Goal: Navigation & Orientation: Find specific page/section

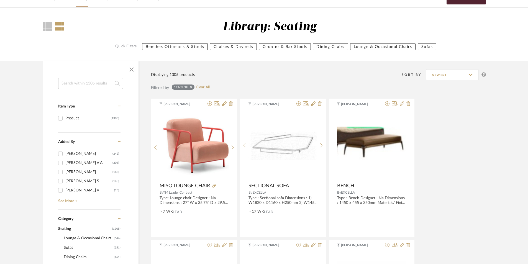
scroll to position [139, 0]
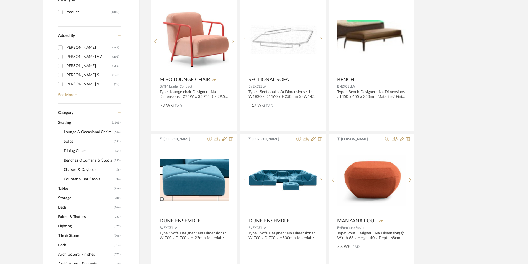
click at [65, 189] on span "Tables" at bounding box center [85, 188] width 54 height 9
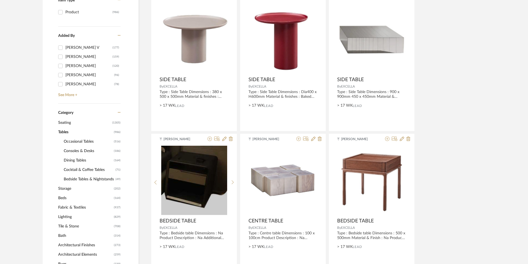
click at [78, 150] on span "Consoles & Desks" at bounding box center [88, 150] width 49 height 9
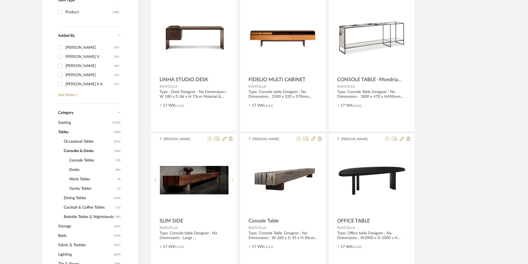
click at [84, 159] on span "Console Tables" at bounding box center [91, 160] width 45 height 9
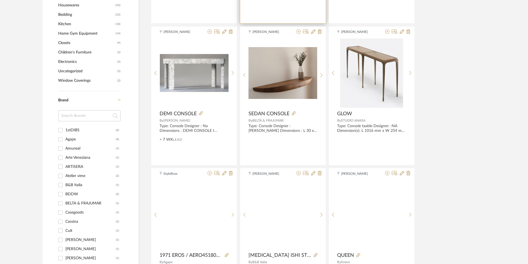
scroll to position [582, 0]
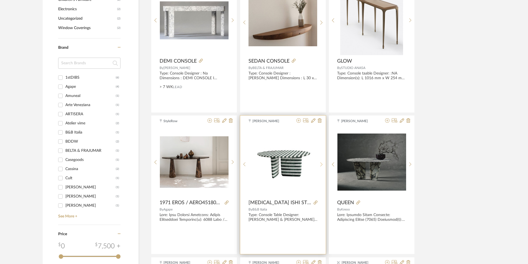
click at [323, 164] on sr-next-btn at bounding box center [321, 164] width 9 height 5
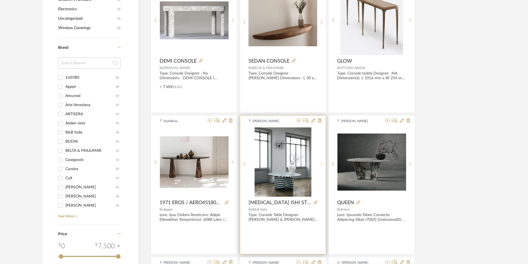
click at [323, 164] on sr-next-btn at bounding box center [321, 164] width 9 height 5
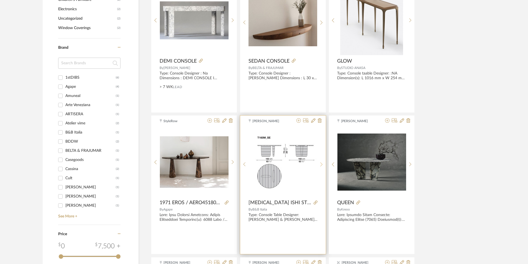
click at [323, 164] on sr-next-btn at bounding box center [321, 164] width 9 height 5
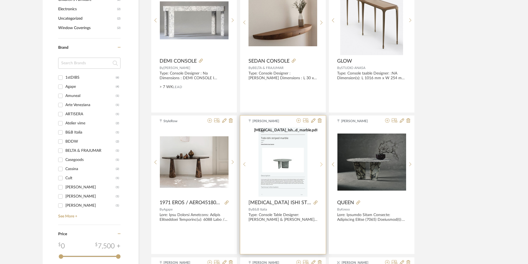
click at [323, 164] on sr-next-btn at bounding box center [321, 164] width 9 height 5
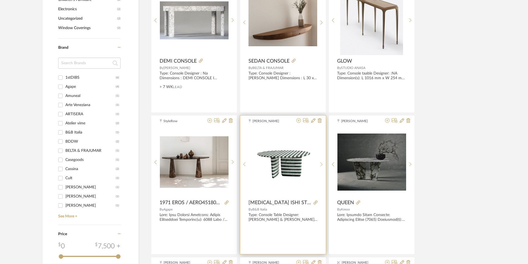
click at [323, 164] on sr-next-btn at bounding box center [321, 164] width 9 height 5
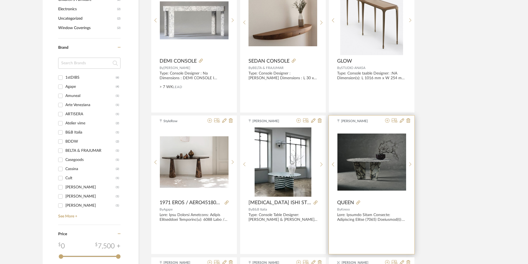
click at [406, 164] on div "1" at bounding box center [440, 161] width 69 height 69
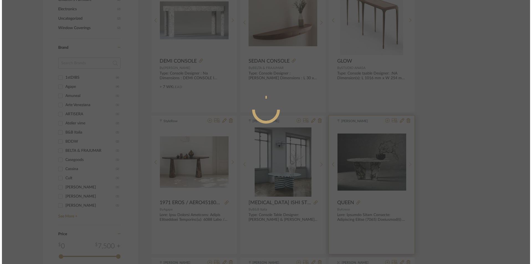
scroll to position [0, 0]
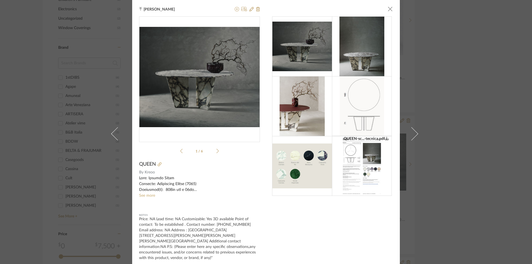
click at [305, 112] on img at bounding box center [302, 106] width 45 height 60
click at [385, 7] on span "button" at bounding box center [390, 8] width 11 height 11
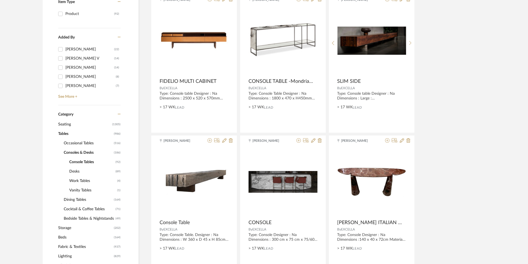
scroll to position [139, 0]
